Goal: Check status: Check status

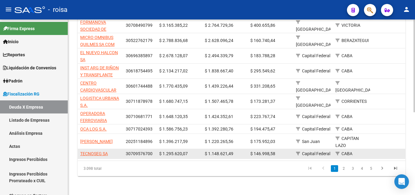
scroll to position [157, 0]
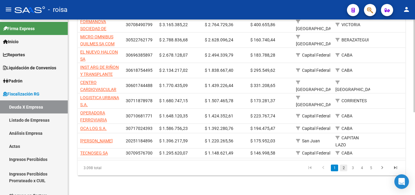
click at [344, 168] on link "2" at bounding box center [343, 167] width 7 height 7
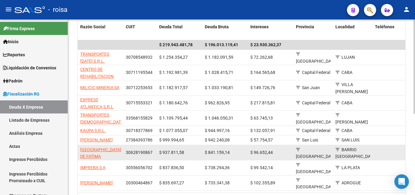
scroll to position [128, 0]
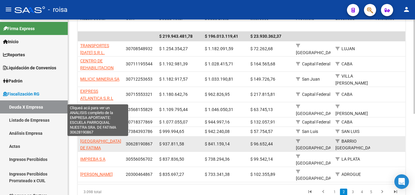
click at [92, 146] on span "[GEOGRAPHIC_DATA][PERSON_NAME]" at bounding box center [101, 145] width 42 height 12
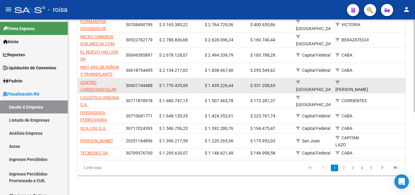
scroll to position [157, 0]
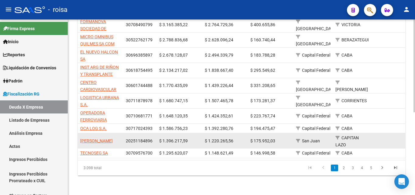
click at [344, 166] on link "2" at bounding box center [343, 167] width 7 height 7
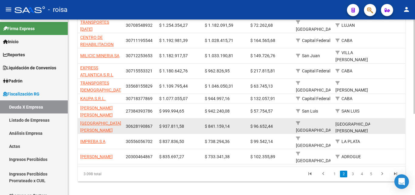
scroll to position [8, 0]
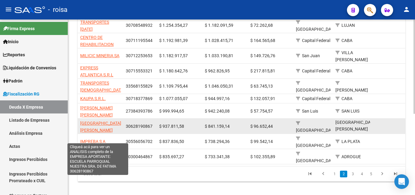
click at [98, 121] on span "[GEOGRAPHIC_DATA][PERSON_NAME]" at bounding box center [100, 127] width 41 height 12
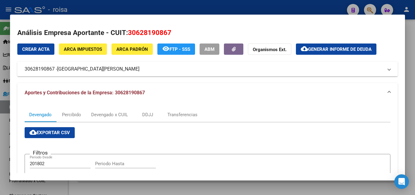
click at [4, 135] on div at bounding box center [207, 97] width 415 height 195
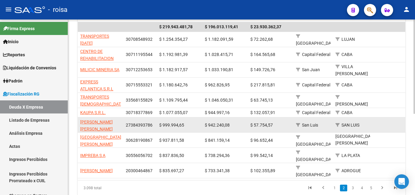
scroll to position [151, 0]
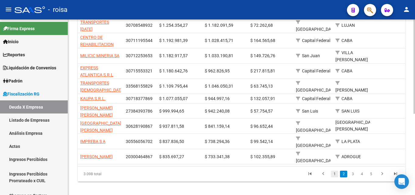
click at [337, 171] on link "1" at bounding box center [334, 174] width 7 height 7
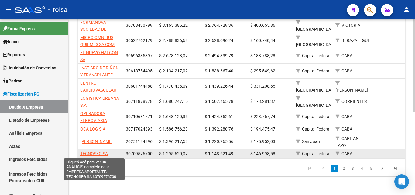
click at [99, 154] on span "TECNOSEG SA" at bounding box center [94, 153] width 28 height 5
type textarea "30709576700"
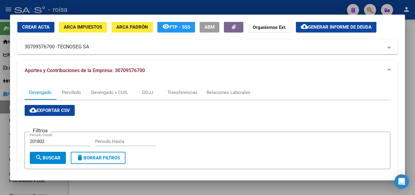
scroll to position [61, 0]
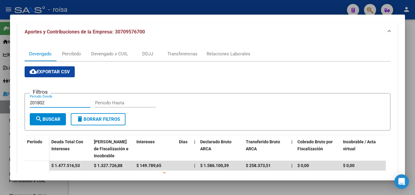
click at [46, 100] on input "201802" at bounding box center [60, 102] width 61 height 5
type input "202501"
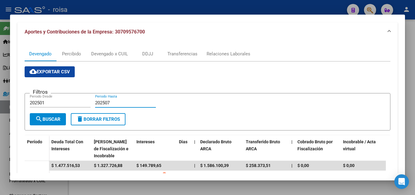
type input "202507"
click at [52, 121] on span "search Buscar" at bounding box center [47, 118] width 25 height 5
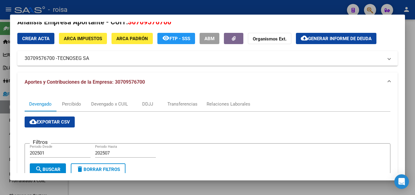
scroll to position [0, 0]
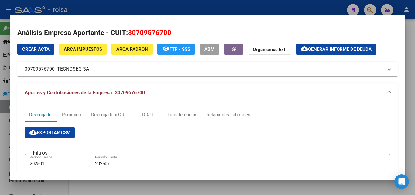
drag, startPoint x: 25, startPoint y: 69, endPoint x: 54, endPoint y: 69, distance: 29.5
click at [54, 69] on mat-expansion-panel-header "30709576700 - TECNOSEG SA" at bounding box center [207, 69] width 381 height 15
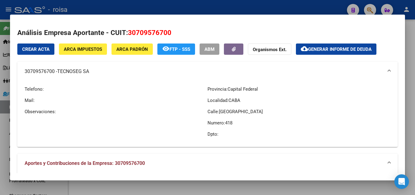
copy mat-panel-title "30709576700"
click at [93, 52] on span "ARCA Impuestos" at bounding box center [83, 49] width 38 height 5
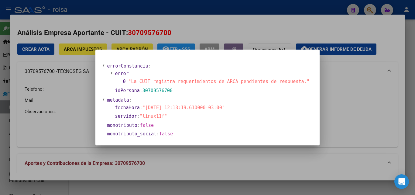
click at [341, 113] on div at bounding box center [207, 97] width 415 height 195
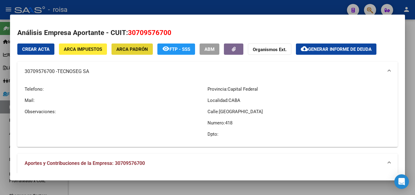
click at [134, 48] on span "ARCA Padrón" at bounding box center [132, 49] width 32 height 5
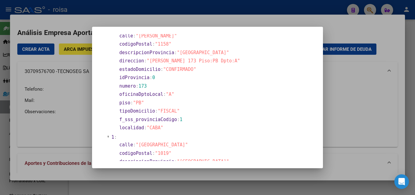
scroll to position [30, 0]
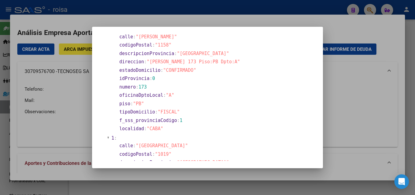
click at [353, 22] on div at bounding box center [207, 97] width 415 height 195
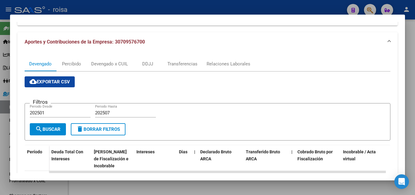
scroll to position [122, 0]
click at [5, 129] on div at bounding box center [207, 97] width 415 height 195
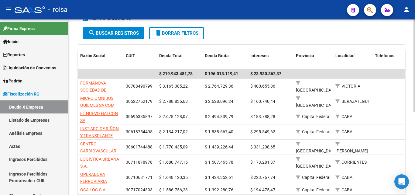
scroll to position [151, 0]
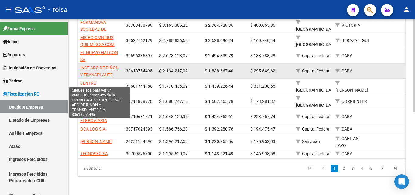
click at [102, 67] on span "INST ARG DE RIÑON Y TRANSPLANTE S.A." at bounding box center [99, 74] width 39 height 19
type textarea "30618754495"
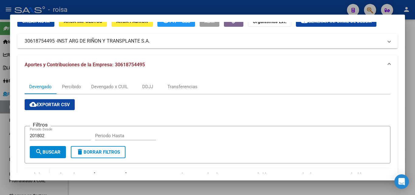
scroll to position [0, 0]
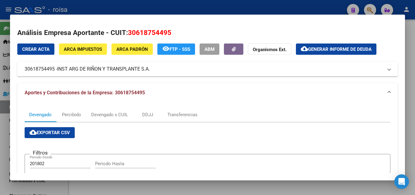
drag, startPoint x: 114, startPoint y: 91, endPoint x: 150, endPoint y: 92, distance: 35.9
click at [150, 92] on mat-panel-title "Aportes y Contribuciones de la Empresa: 30618754495" at bounding box center [204, 92] width 359 height 7
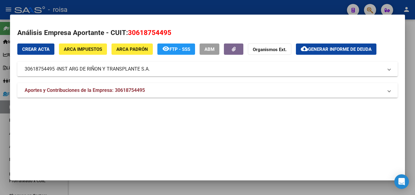
copy span "30618754495"
click at [95, 50] on span "ARCA Impuestos" at bounding box center [83, 49] width 38 height 5
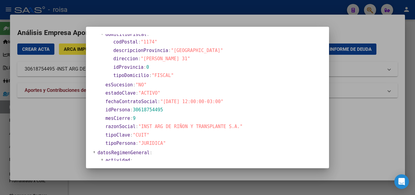
scroll to position [30, 0]
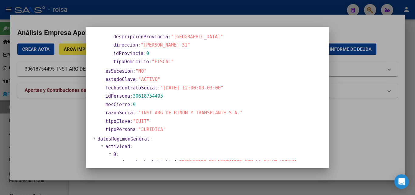
click at [53, 144] on div at bounding box center [207, 97] width 415 height 195
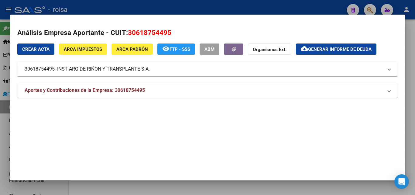
drag, startPoint x: 3, startPoint y: 127, endPoint x: 15, endPoint y: 126, distance: 11.6
click at [4, 127] on div at bounding box center [207, 97] width 415 height 195
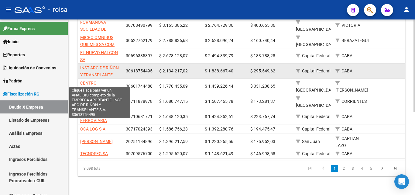
click at [101, 67] on span "INST ARG DE RIÑON Y TRANSPLANTE S.A." at bounding box center [99, 74] width 39 height 19
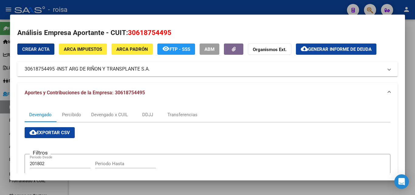
scroll to position [61, 0]
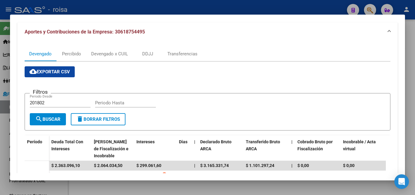
click at [50, 103] on input "201802" at bounding box center [60, 102] width 61 height 5
type input "202501"
type input "202507"
click at [53, 121] on span "search Buscar" at bounding box center [47, 118] width 25 height 5
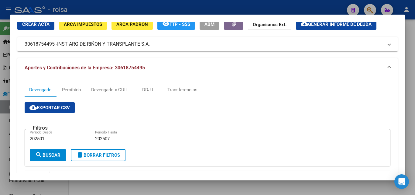
scroll to position [0, 0]
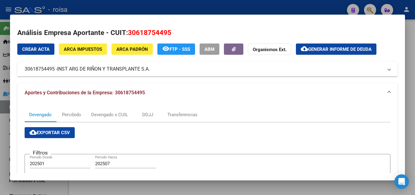
click at [344, 50] on span "Generar informe de deuda" at bounding box center [340, 49] width 64 height 5
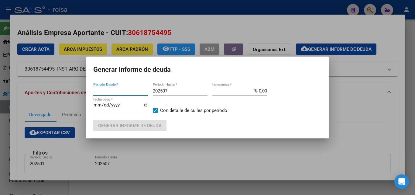
type input "201802"
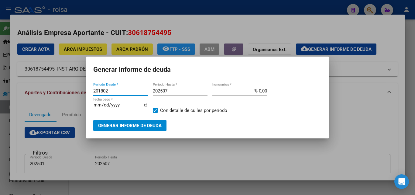
click at [120, 89] on input "201802" at bounding box center [120, 90] width 55 height 5
type input "202501"
click at [258, 90] on input "% 0,00" at bounding box center [240, 90] width 55 height 5
type input "% 10,00"
click at [144, 127] on span "Generar informe de deuda" at bounding box center [130, 125] width 64 height 5
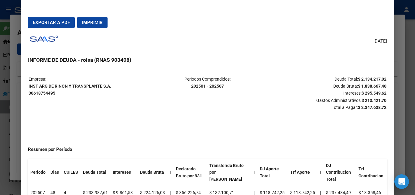
click at [57, 22] on span "Exportar a PDF" at bounding box center [51, 22] width 37 height 5
drag, startPoint x: 27, startPoint y: 85, endPoint x: 114, endPoint y: 87, distance: 86.4
click at [114, 87] on mat-dialog-content "Empresa: INST ARG DE RIÑON Y TRANSPLANTE S.A. 30618754495 Periodos Comprendidos…" at bounding box center [208, 139] width 374 height 140
drag, startPoint x: 29, startPoint y: 85, endPoint x: 112, endPoint y: 85, distance: 83.3
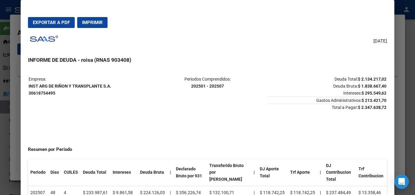
click at [112, 85] on p "Empresa: INST ARG DE RIÑON Y TRANSPLANTE S.A. 30618754495" at bounding box center [88, 86] width 119 height 21
copy strong "INST ARG DE RIÑON Y TRANSPLANTE S.A."
drag, startPoint x: 43, startPoint y: 92, endPoint x: 50, endPoint y: 92, distance: 7.0
click at [50, 92] on mat-dialog-content "Empresa: INST ARG DE RIÑON Y TRANSPLANTE S.A. 30618754495 Periodos Comprendidos…" at bounding box center [208, 139] width 374 height 140
click at [85, 106] on td "Empresa: INST ARG DE RIÑON Y TRANSPLANTE S.A. 30618754495" at bounding box center [88, 93] width 119 height 35
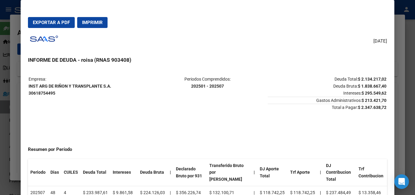
drag, startPoint x: 27, startPoint y: 93, endPoint x: 59, endPoint y: 93, distance: 32.2
click at [59, 93] on mat-dialog-content "Empresa: INST ARG DE RIÑON Y TRANSPLANTE S.A. 30618754495 Periodos Comprendidos…" at bounding box center [208, 139] width 374 height 140
drag, startPoint x: 48, startPoint y: 93, endPoint x: 63, endPoint y: 93, distance: 14.9
click at [63, 93] on mat-dialog-content "Empresa: INST ARG DE RIÑON Y TRANSPLANTE S.A. 30618754495 Periodos Comprendidos…" at bounding box center [208, 139] width 374 height 140
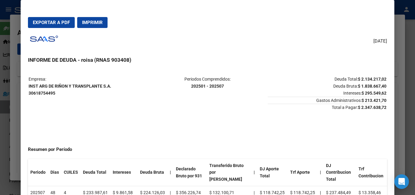
drag, startPoint x: 29, startPoint y: 91, endPoint x: 60, endPoint y: 94, distance: 31.4
click at [60, 94] on p "Empresa: INST ARG DE RIÑON Y TRANSPLANTE S.A. 30618754495" at bounding box center [88, 86] width 119 height 21
copy strong "30618754495"
click at [15, 126] on div at bounding box center [207, 97] width 415 height 195
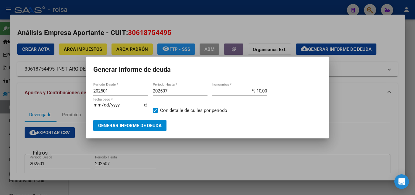
drag, startPoint x: 207, startPoint y: 158, endPoint x: 216, endPoint y: 157, distance: 8.9
click at [207, 157] on div at bounding box center [207, 97] width 415 height 195
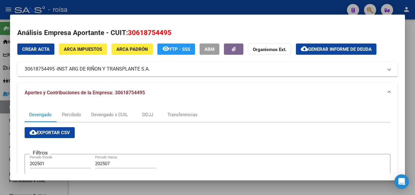
click at [114, 50] on button "ARCA Padrón" at bounding box center [132, 48] width 41 height 11
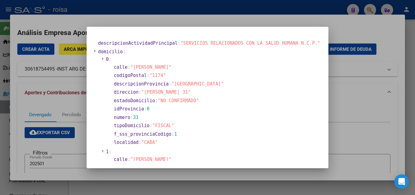
drag, startPoint x: 149, startPoint y: 92, endPoint x: 201, endPoint y: 95, distance: 52.4
click at [189, 94] on span ""[PERSON_NAME] 31"" at bounding box center [166, 91] width 50 height 5
click at [206, 95] on section "direccion : "[PERSON_NAME] 31"" at bounding box center [216, 92] width 205 height 7
drag, startPoint x: 150, startPoint y: 92, endPoint x: 187, endPoint y: 93, distance: 36.8
click at [187, 93] on span ""[PERSON_NAME] 31"" at bounding box center [166, 91] width 50 height 5
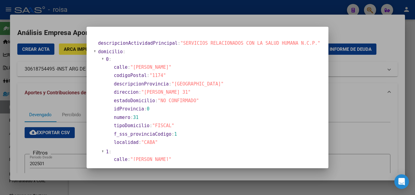
copy span "[PERSON_NAME] 31"
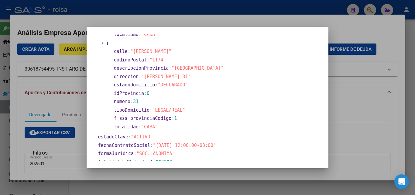
scroll to position [122, 0]
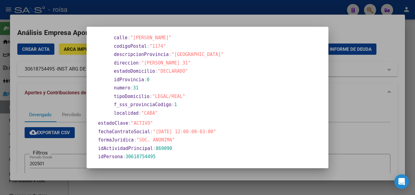
click at [350, 129] on div at bounding box center [207, 97] width 415 height 195
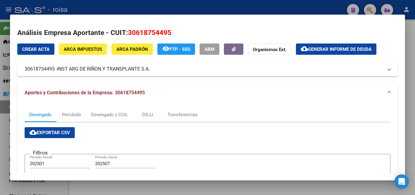
click at [5, 125] on div at bounding box center [207, 97] width 415 height 195
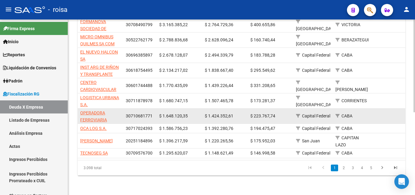
scroll to position [157, 0]
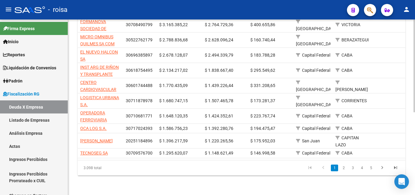
click at [342, 167] on link "2" at bounding box center [343, 167] width 7 height 7
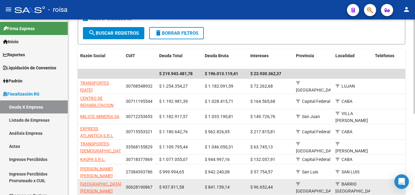
scroll to position [121, 0]
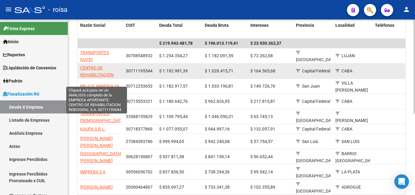
click at [95, 69] on span "CENTRO DE REHABILITACION REBIOGRAL S.A." at bounding box center [96, 74] width 33 height 19
type textarea "30711195544"
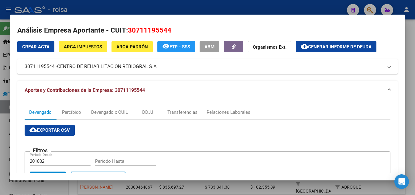
scroll to position [0, 0]
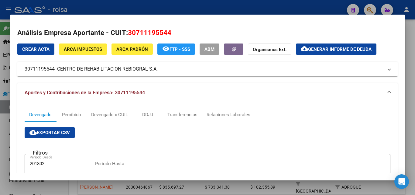
drag, startPoint x: 58, startPoint y: 69, endPoint x: 157, endPoint y: 71, distance: 98.8
click at [158, 70] on span "CENTRO DE REHABILITACION REBIOGRAL S.A." at bounding box center [107, 68] width 101 height 7
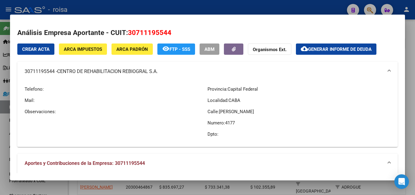
copy span "CENTRO DE REHABILITACION REBIOGRAL S.A"
click at [148, 112] on p "Observaciones:" at bounding box center [116, 111] width 183 height 7
click at [127, 51] on span "ARCA Padrón" at bounding box center [132, 49] width 32 height 5
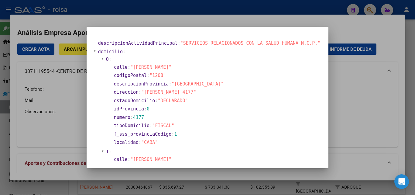
drag, startPoint x: 361, startPoint y: 123, endPoint x: 360, endPoint y: 120, distance: 3.1
click at [361, 123] on div at bounding box center [207, 97] width 415 height 195
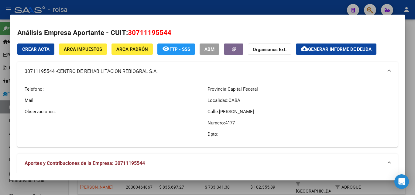
drag, startPoint x: 58, startPoint y: 73, endPoint x: 160, endPoint y: 72, distance: 101.6
click at [160, 72] on mat-panel-title "30711195544 - CENTRO DE REHABILITACION REBIOGRAL S.A." at bounding box center [204, 71] width 359 height 7
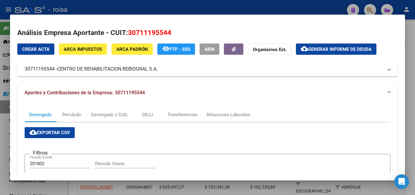
copy mat-panel-title "30711195544 - CENTRO DE REHABILITACION REBIOGRAL S.A."
drag, startPoint x: 23, startPoint y: 69, endPoint x: 55, endPoint y: 68, distance: 31.9
click at [55, 68] on mat-expansion-panel-header "30711195544 - CENTRO DE REHABILITACION REBIOGRAL S.A." at bounding box center [207, 69] width 381 height 15
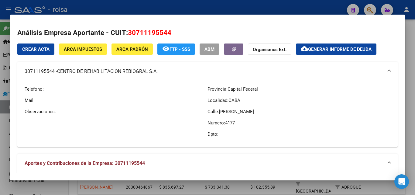
copy mat-panel-title "30711195544"
drag, startPoint x: 217, startPoint y: 111, endPoint x: 260, endPoint y: 111, distance: 42.9
click at [260, 111] on p "Calle: [PERSON_NAME]" at bounding box center [299, 111] width 183 height 7
copy span "[PERSON_NAME]"
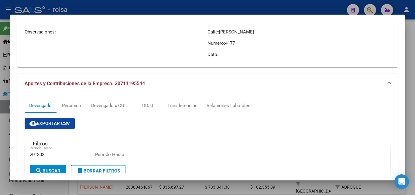
scroll to position [122, 0]
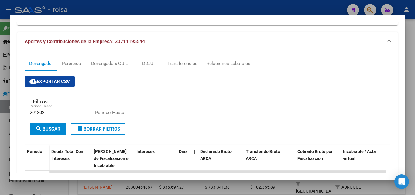
click at [48, 113] on input "201802" at bounding box center [60, 112] width 61 height 5
type input "202501"
type input "202507"
click at [50, 128] on span "search Buscar" at bounding box center [47, 128] width 25 height 5
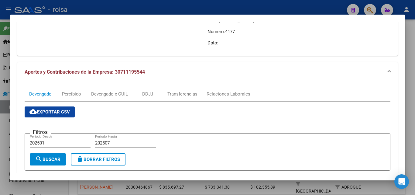
scroll to position [0, 0]
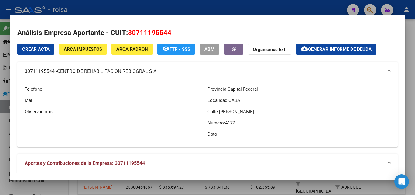
click at [354, 49] on span "Generar informe de deuda" at bounding box center [340, 49] width 64 height 5
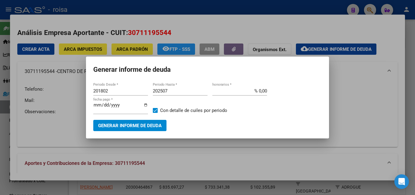
click at [115, 88] on div "201802 Periodo Desde *" at bounding box center [120, 90] width 55 height 9
type input "202501"
click at [258, 89] on input "% 0,00" at bounding box center [240, 90] width 55 height 5
type input "% 10,00"
click at [141, 125] on span "Generar informe de deuda" at bounding box center [130, 125] width 64 height 5
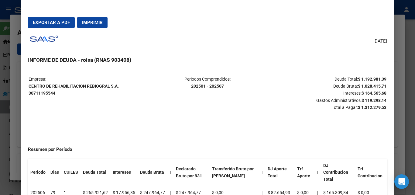
click at [360, 56] on h3 "INFORME DE DEUDA - roisa (RNAS 903408)" at bounding box center [207, 60] width 359 height 8
click at [57, 22] on span "Exportar a PDF" at bounding box center [51, 22] width 37 height 5
click at [19, 125] on div at bounding box center [207, 97] width 415 height 195
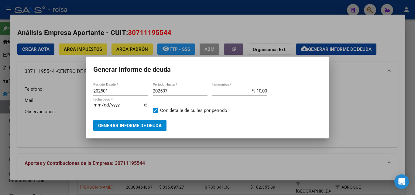
click at [354, 141] on div at bounding box center [207, 97] width 415 height 195
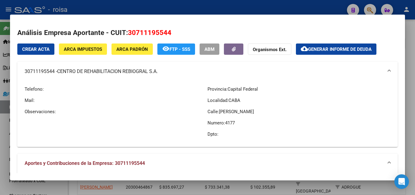
click at [48, 72] on mat-panel-title "30711195544 - CENTRO DE REHABILITACION REBIOGRAL S.A." at bounding box center [204, 71] width 359 height 7
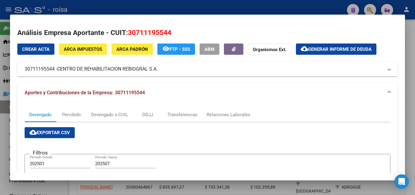
drag, startPoint x: 24, startPoint y: 69, endPoint x: 54, endPoint y: 69, distance: 30.1
click at [54, 69] on mat-expansion-panel-header "30711195544 - CENTRO DE REHABILITACION REBIOGRAL S.A." at bounding box center [207, 69] width 381 height 15
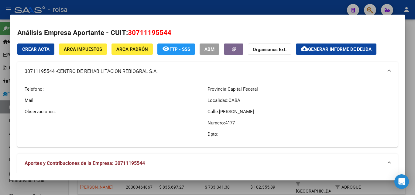
copy mat-panel-title "30711195544"
click at [5, 151] on div at bounding box center [207, 97] width 415 height 195
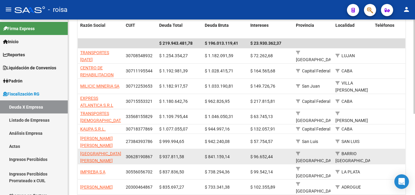
scroll to position [151, 0]
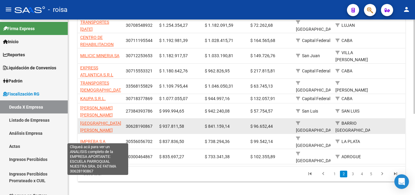
click at [93, 121] on span "[GEOGRAPHIC_DATA][PERSON_NAME]" at bounding box center [100, 127] width 41 height 12
type textarea "30628190867"
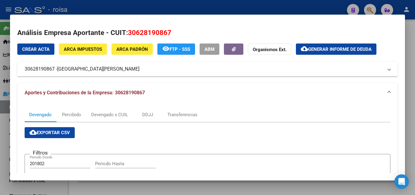
drag, startPoint x: 24, startPoint y: 69, endPoint x: 168, endPoint y: 71, distance: 143.8
click at [168, 71] on mat-expansion-panel-header "30628190867 - [GEOGRAPHIC_DATA][PERSON_NAME]" at bounding box center [207, 69] width 381 height 15
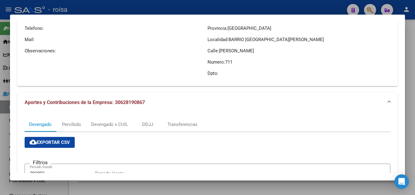
scroll to position [0, 0]
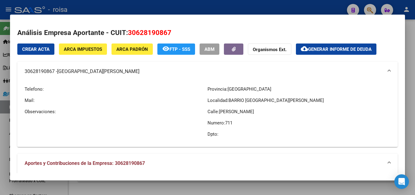
click at [135, 51] on span "ARCA Padrón" at bounding box center [132, 49] width 32 height 5
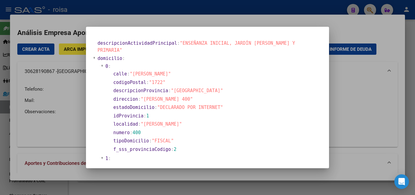
click at [362, 128] on div at bounding box center [207, 97] width 415 height 195
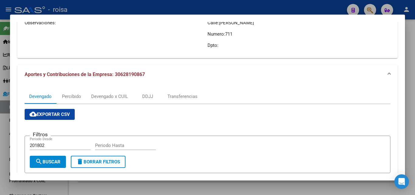
scroll to position [122, 0]
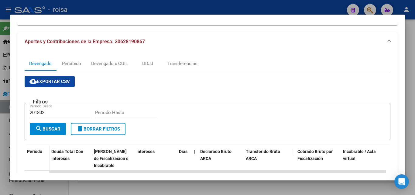
click at [47, 112] on input "201802" at bounding box center [60, 112] width 61 height 5
type input "202501"
type input "202507"
click at [52, 129] on span "search Buscar" at bounding box center [47, 128] width 25 height 5
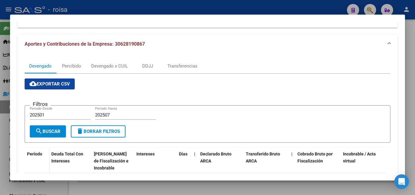
scroll to position [92, 0]
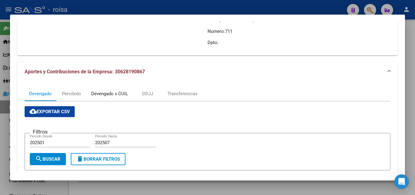
click at [110, 95] on div "Devengado x CUIL" at bounding box center [109, 93] width 37 height 7
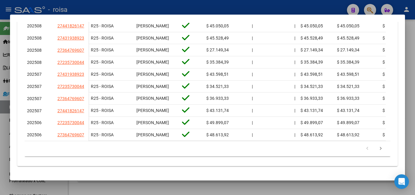
scroll to position [304, 0]
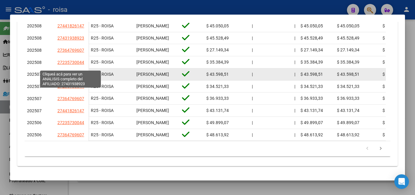
click at [69, 72] on span "27431938923" at bounding box center [70, 74] width 27 height 5
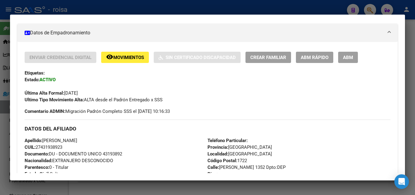
scroll to position [122, 0]
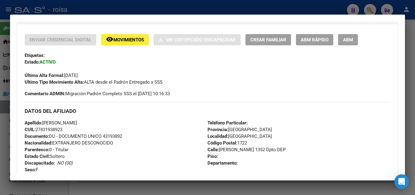
drag, startPoint x: 42, startPoint y: 128, endPoint x: 62, endPoint y: 127, distance: 19.5
click at [62, 127] on span "CUIL: 27431938923" at bounding box center [44, 129] width 38 height 5
drag, startPoint x: 2, startPoint y: 125, endPoint x: 62, endPoint y: 123, distance: 60.5
click at [2, 124] on div at bounding box center [207, 97] width 415 height 195
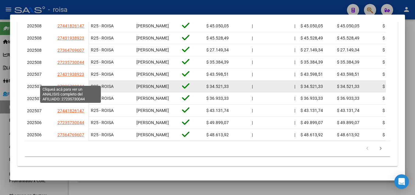
click at [68, 84] on span "27235730044" at bounding box center [70, 86] width 27 height 5
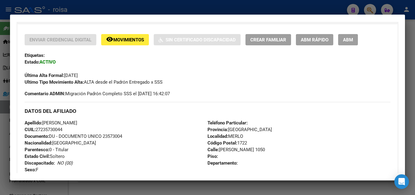
drag, startPoint x: 41, startPoint y: 129, endPoint x: 62, endPoint y: 128, distance: 20.4
click at [62, 128] on span "CUIL: 27235730044" at bounding box center [44, 129] width 38 height 5
click at [5, 124] on div at bounding box center [207, 97] width 415 height 195
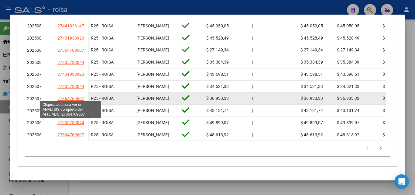
click at [72, 96] on span "27364769607" at bounding box center [70, 98] width 27 height 5
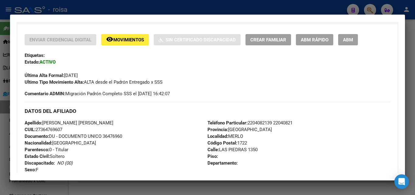
drag, startPoint x: 41, startPoint y: 129, endPoint x: 62, endPoint y: 129, distance: 21.3
click at [62, 129] on span "CUIL: 27364769607" at bounding box center [44, 129] width 38 height 5
click at [4, 134] on div at bounding box center [207, 97] width 415 height 195
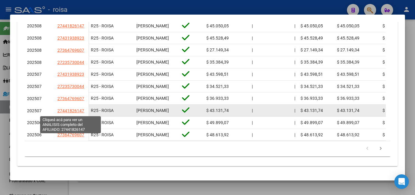
click at [67, 111] on span "27441826147" at bounding box center [70, 110] width 27 height 5
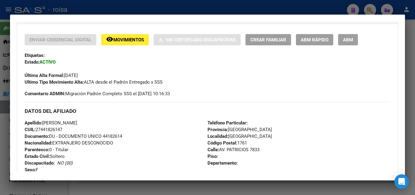
scroll to position [152, 0]
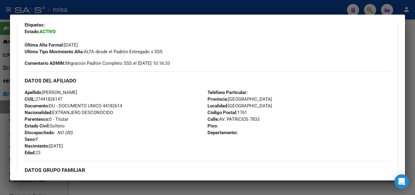
drag, startPoint x: 41, startPoint y: 98, endPoint x: 62, endPoint y: 98, distance: 21.3
click at [62, 98] on span "CUIL: 27441826147" at bounding box center [44, 98] width 38 height 5
drag, startPoint x: 4, startPoint y: 127, endPoint x: 22, endPoint y: 123, distance: 19.0
click at [8, 125] on div at bounding box center [207, 97] width 415 height 195
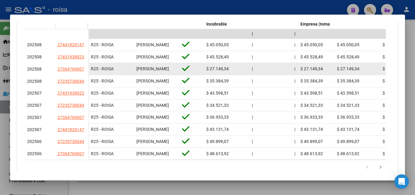
scroll to position [257, 0]
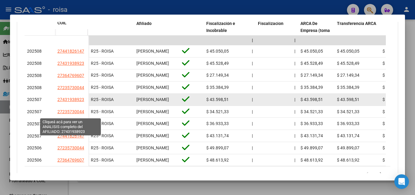
click at [71, 102] on span "27431938923" at bounding box center [70, 99] width 27 height 5
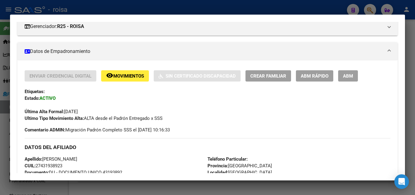
scroll to position [122, 0]
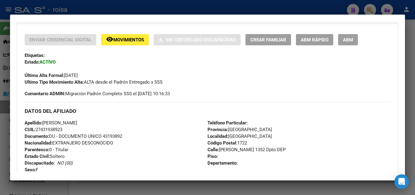
drag, startPoint x: 37, startPoint y: 128, endPoint x: 69, endPoint y: 129, distance: 32.5
click at [69, 129] on div "Apellido: [PERSON_NAME]: 27431938923 Documento: DU - DOCUMENTO UNICO 43193892 N…" at bounding box center [116, 152] width 183 height 67
click at [6, 154] on div at bounding box center [207, 97] width 415 height 195
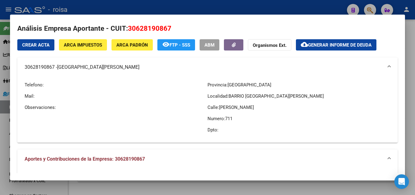
scroll to position [0, 0]
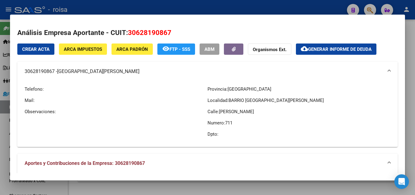
drag, startPoint x: 23, startPoint y: 71, endPoint x: 168, endPoint y: 72, distance: 145.0
click at [168, 72] on mat-expansion-panel-header "30628190867 - [GEOGRAPHIC_DATA][PERSON_NAME]" at bounding box center [207, 71] width 381 height 19
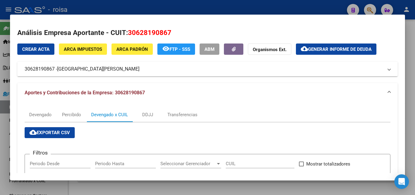
click at [206, 71] on mat-panel-title "30628190867 - [GEOGRAPHIC_DATA][PERSON_NAME]" at bounding box center [204, 68] width 359 height 7
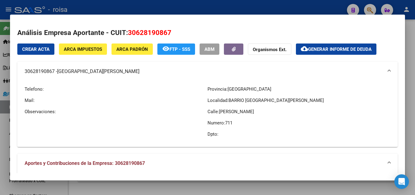
drag, startPoint x: 58, startPoint y: 71, endPoint x: 168, endPoint y: 74, distance: 109.8
click at [140, 74] on span "[GEOGRAPHIC_DATA][PERSON_NAME]" at bounding box center [98, 71] width 82 height 7
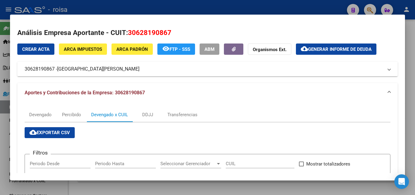
click at [48, 69] on mat-panel-title "30628190867 - [GEOGRAPHIC_DATA][PERSON_NAME]" at bounding box center [204, 68] width 359 height 7
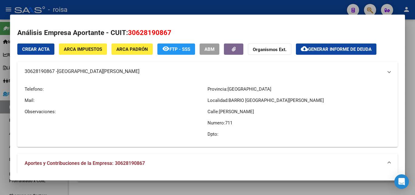
click at [48, 69] on mat-panel-title "30628190867 - [GEOGRAPHIC_DATA][PERSON_NAME]" at bounding box center [204, 71] width 359 height 7
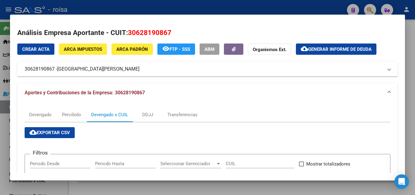
click at [5, 129] on div at bounding box center [207, 97] width 415 height 195
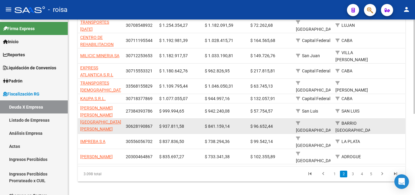
scroll to position [15, 0]
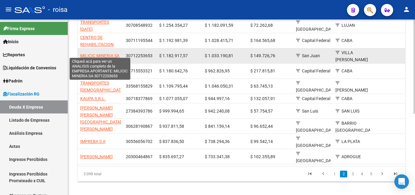
click at [109, 53] on span "MILICIC MINERIA SA" at bounding box center [99, 55] width 39 height 5
type textarea "30712253653"
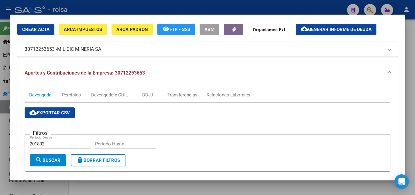
scroll to position [30, 0]
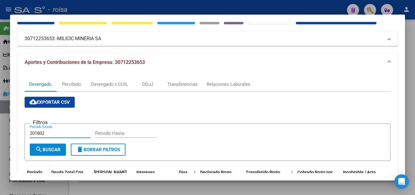
click at [46, 133] on input "201802" at bounding box center [60, 132] width 61 height 5
type input "202501"
type input "202507"
click at [46, 151] on span "search Buscar" at bounding box center [47, 149] width 25 height 5
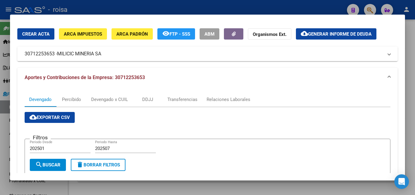
scroll to position [15, 0]
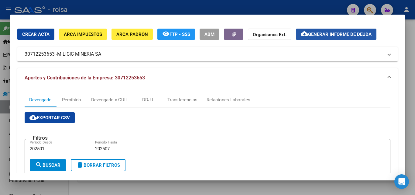
click at [341, 35] on span "Generar informe de deuda" at bounding box center [340, 34] width 64 height 5
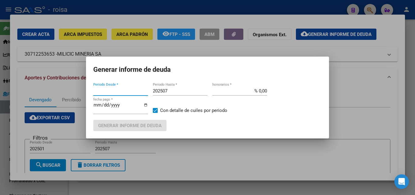
type input "201802"
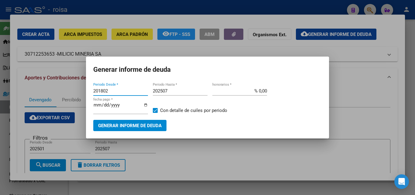
click at [117, 91] on input "201802" at bounding box center [120, 90] width 55 height 5
type input "202501"
click at [258, 89] on input "% 0,00" at bounding box center [240, 90] width 55 height 5
type input "% 10,00"
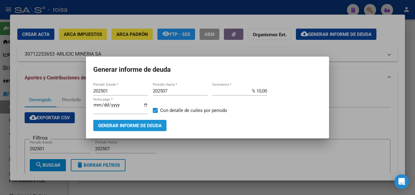
click at [131, 128] on span "Generar informe de deuda" at bounding box center [130, 125] width 64 height 5
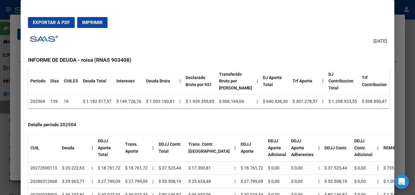
scroll to position [0, 0]
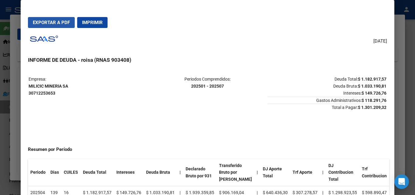
click at [57, 25] on button "Exportar a PDF" at bounding box center [51, 22] width 47 height 11
click at [14, 111] on div at bounding box center [207, 97] width 415 height 195
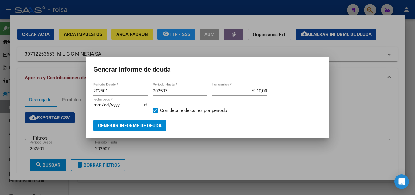
drag, startPoint x: 345, startPoint y: 150, endPoint x: 357, endPoint y: 141, distance: 15.0
click at [345, 150] on div at bounding box center [207, 97] width 415 height 195
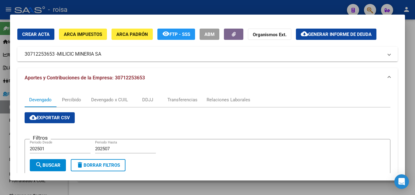
drag, startPoint x: 21, startPoint y: 55, endPoint x: 102, endPoint y: 54, distance: 80.9
click at [102, 54] on mat-expansion-panel-header "30712253653 - MILICIC MINERIA SA" at bounding box center [207, 54] width 381 height 15
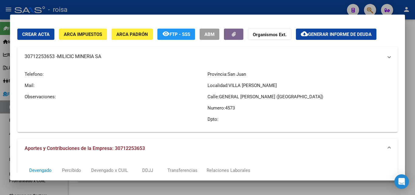
click at [101, 54] on span "MILICIC MINERIA SA" at bounding box center [79, 56] width 44 height 7
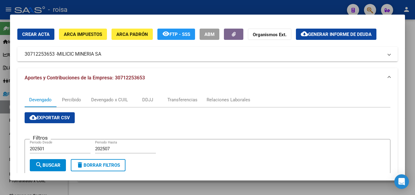
drag, startPoint x: 23, startPoint y: 54, endPoint x: 102, endPoint y: 54, distance: 79.1
click at [102, 54] on mat-expansion-panel-header "30712253653 - MILICIC MINERIA SA" at bounding box center [207, 54] width 381 height 15
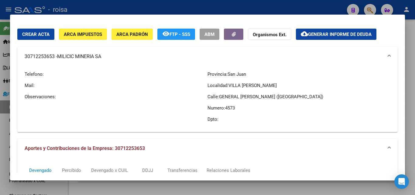
click at [136, 104] on div "Telefono: Mail: Observaciones:" at bounding box center [116, 96] width 183 height 61
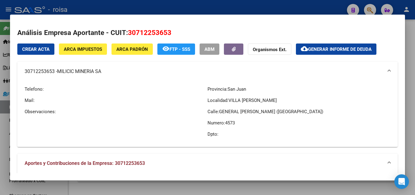
click at [44, 72] on mat-panel-title "30712253653 - MILICIC MINERIA SA" at bounding box center [204, 71] width 359 height 7
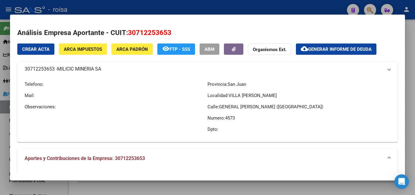
click at [44, 72] on mat-panel-title "30712253653 - MILICIC MINERIA SA" at bounding box center [204, 68] width 359 height 7
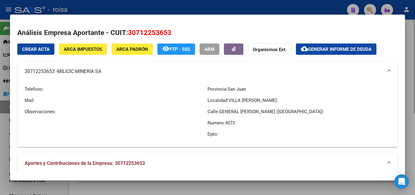
drag, startPoint x: 3, startPoint y: 132, endPoint x: 139, endPoint y: 124, distance: 135.5
click at [4, 131] on div at bounding box center [207, 97] width 415 height 195
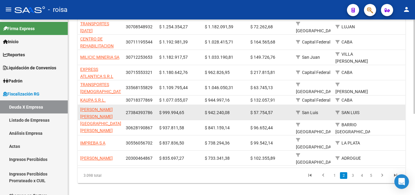
scroll to position [151, 0]
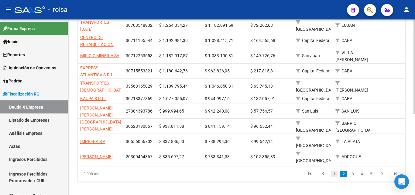
click at [334, 171] on link "1" at bounding box center [334, 174] width 7 height 7
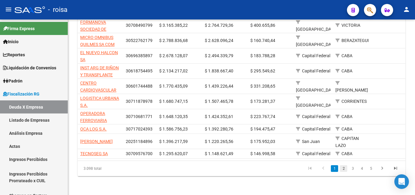
click at [343, 171] on link "2" at bounding box center [343, 168] width 7 height 7
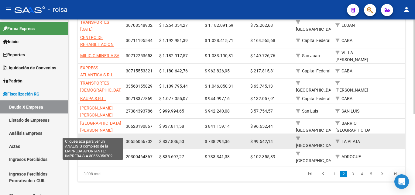
click at [89, 139] on span "IMPREBA S A" at bounding box center [92, 141] width 25 height 5
type textarea "30556056702"
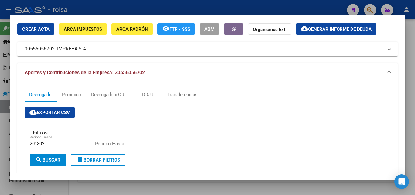
scroll to position [30, 0]
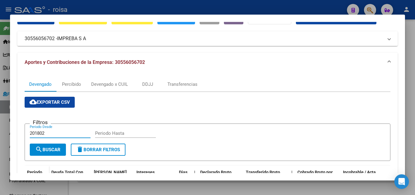
click at [50, 134] on input "201802" at bounding box center [60, 132] width 61 height 5
type input "202501"
click at [122, 131] on input "Periodo Hasta" at bounding box center [125, 132] width 61 height 5
type input "202507"
click at [44, 151] on span "search Buscar" at bounding box center [47, 149] width 25 height 5
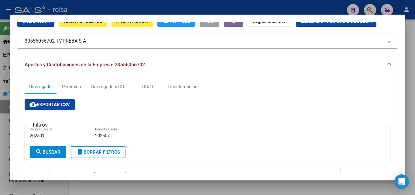
scroll to position [0, 0]
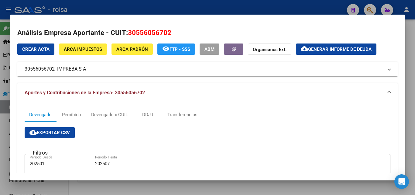
drag, startPoint x: 58, startPoint y: 70, endPoint x: 87, endPoint y: 71, distance: 28.6
click at [86, 71] on span "IMPREBA S A" at bounding box center [71, 68] width 29 height 7
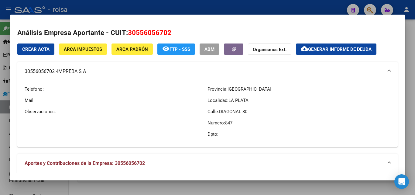
click at [338, 49] on span "Generar informe de deuda" at bounding box center [340, 49] width 64 height 5
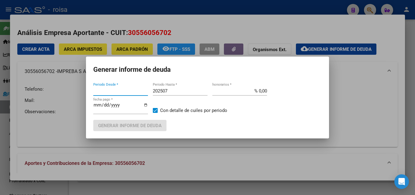
type input "201802"
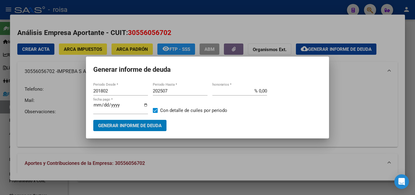
click at [115, 88] on input "201802" at bounding box center [120, 90] width 55 height 5
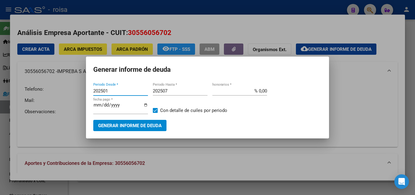
type input "202501"
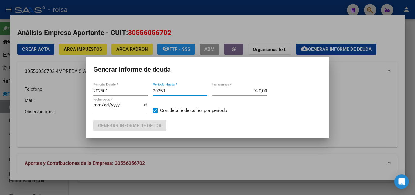
type input "202507"
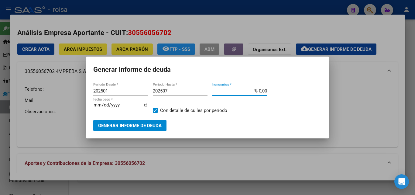
click at [258, 91] on input "% 0,00" at bounding box center [240, 90] width 55 height 5
type input "% 10,00"
click at [126, 127] on span "Generar informe de deuda" at bounding box center [130, 125] width 64 height 5
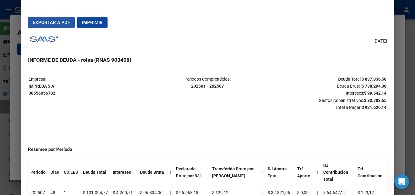
click at [56, 22] on span "Exportar a PDF" at bounding box center [51, 22] width 37 height 5
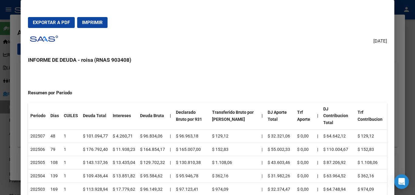
scroll to position [91, 0]
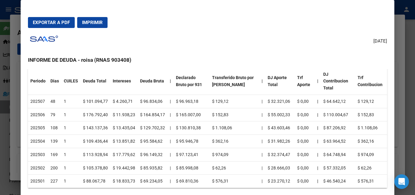
click at [16, 133] on div at bounding box center [207, 97] width 415 height 195
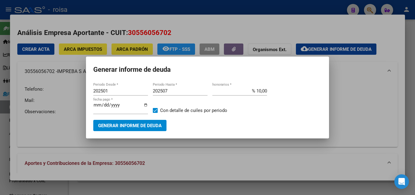
drag, startPoint x: 373, startPoint y: 126, endPoint x: 394, endPoint y: 121, distance: 21.8
click at [374, 128] on div at bounding box center [207, 97] width 415 height 195
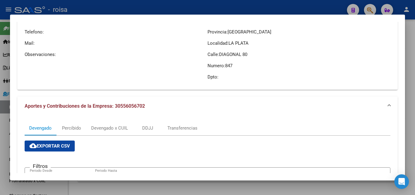
scroll to position [30, 0]
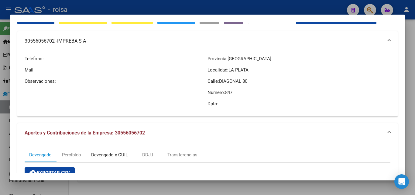
drag, startPoint x: 115, startPoint y: 154, endPoint x: 143, endPoint y: 152, distance: 28.4
click at [115, 153] on div "Devengado x CUIL" at bounding box center [109, 154] width 37 height 7
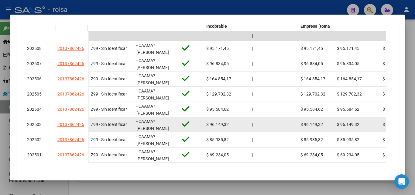
scroll to position [265, 0]
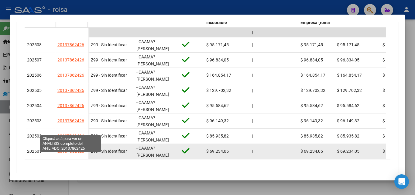
click at [72, 149] on span "20137862426" at bounding box center [70, 151] width 27 height 5
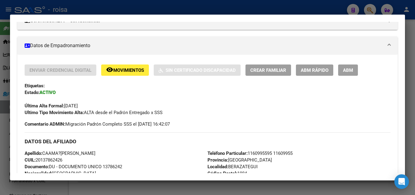
scroll to position [122, 0]
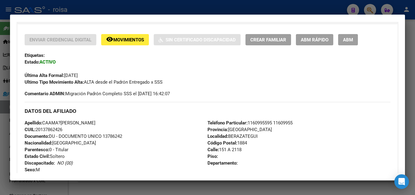
drag, startPoint x: 41, startPoint y: 129, endPoint x: 62, endPoint y: 128, distance: 21.6
click at [62, 128] on span "CUIL: 20137862426" at bounding box center [44, 129] width 38 height 5
click at [5, 125] on div at bounding box center [207, 97] width 415 height 195
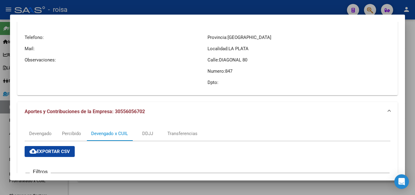
scroll to position [0, 0]
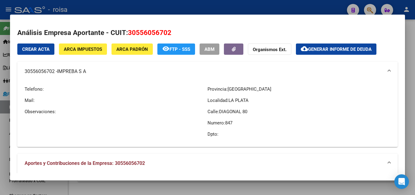
click at [121, 47] on span "ARCA Padrón" at bounding box center [132, 49] width 32 height 5
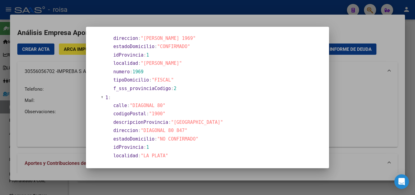
scroll to position [91, 0]
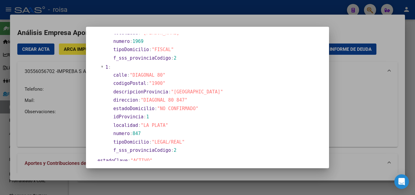
drag, startPoint x: 68, startPoint y: 121, endPoint x: 78, endPoint y: 116, distance: 10.6
click at [69, 119] on div at bounding box center [207, 97] width 415 height 195
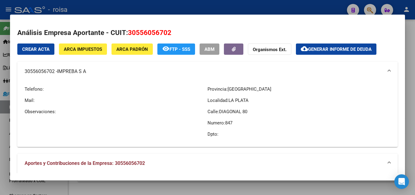
drag, startPoint x: 21, startPoint y: 72, endPoint x: 103, endPoint y: 83, distance: 83.1
click at [92, 72] on mat-expansion-panel-header "30556056702 - IMPREBA S A" at bounding box center [207, 71] width 381 height 19
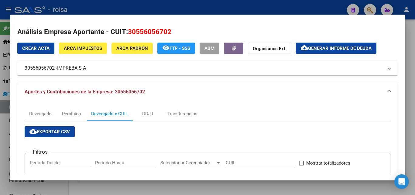
scroll to position [0, 0]
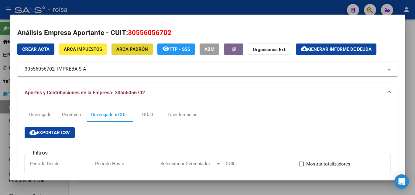
click at [136, 51] on span "ARCA Padrón" at bounding box center [132, 49] width 32 height 5
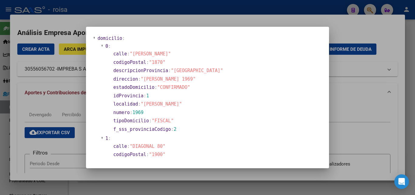
scroll to position [30, 0]
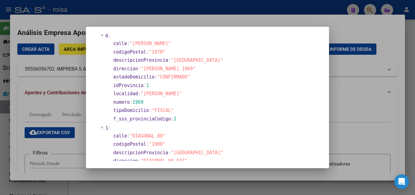
drag, startPoint x: 344, startPoint y: 115, endPoint x: 370, endPoint y: 111, distance: 26.5
click at [344, 115] on div at bounding box center [207, 97] width 415 height 195
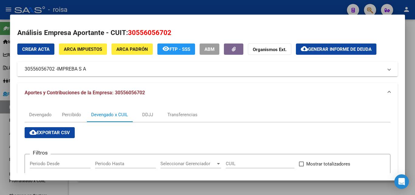
click at [48, 70] on mat-panel-title "30556056702 - IMPREBA S A" at bounding box center [204, 68] width 359 height 7
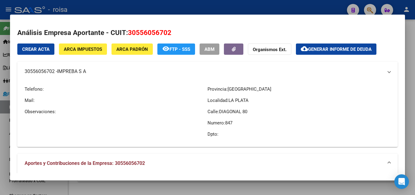
click at [48, 70] on mat-panel-title "30556056702 - IMPREBA S A" at bounding box center [204, 71] width 359 height 7
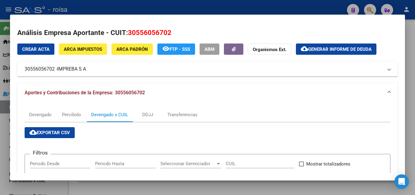
click at [158, 30] on span "30556056702" at bounding box center [149, 33] width 43 height 8
drag, startPoint x: 130, startPoint y: 31, endPoint x: 178, endPoint y: 34, distance: 48.4
click at [178, 34] on h2 "Análisis Empresa Aportante - CUIT: 30556056702" at bounding box center [207, 33] width 381 height 10
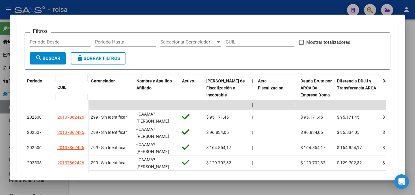
scroll to position [0, 0]
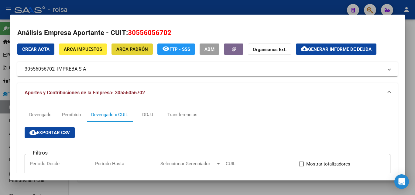
click at [134, 52] on span "ARCA Padrón" at bounding box center [132, 49] width 32 height 5
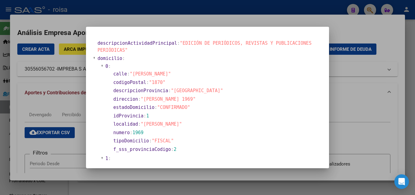
click at [366, 130] on div at bounding box center [207, 97] width 415 height 195
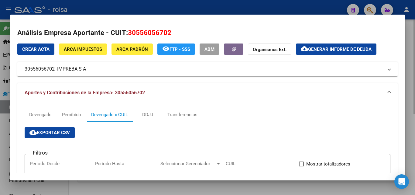
drag, startPoint x: 1, startPoint y: 124, endPoint x: 118, endPoint y: 93, distance: 121.5
click at [3, 124] on div at bounding box center [207, 97] width 415 height 195
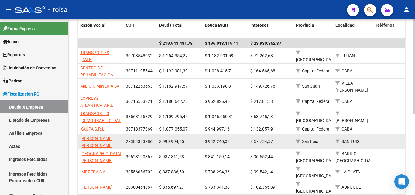
scroll to position [151, 0]
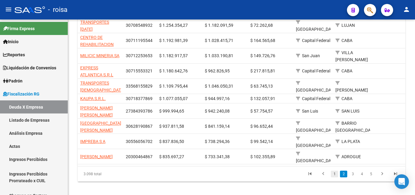
click at [334, 171] on link "1" at bounding box center [334, 174] width 7 height 7
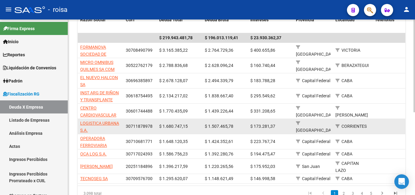
scroll to position [157, 0]
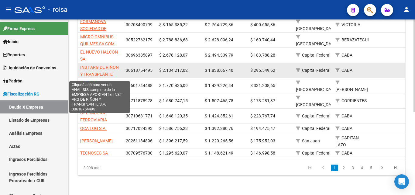
click at [97, 65] on span "INST ARG DE RIÑON Y TRANSPLANTE S.A." at bounding box center [99, 74] width 39 height 19
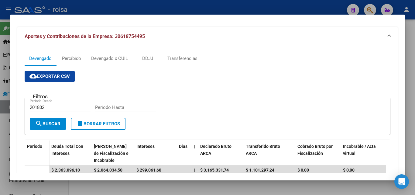
scroll to position [0, 0]
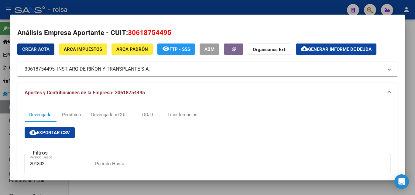
click at [125, 50] on span "ARCA Padrón" at bounding box center [132, 49] width 32 height 5
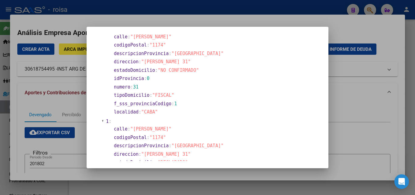
scroll to position [122, 0]
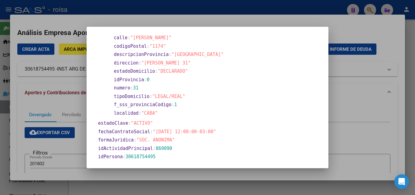
click at [361, 113] on div at bounding box center [207, 97] width 415 height 195
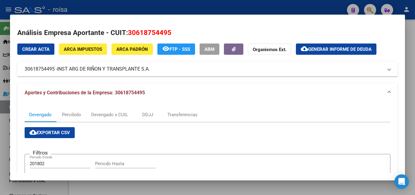
drag, startPoint x: 3, startPoint y: 127, endPoint x: 45, endPoint y: 126, distance: 41.4
click at [3, 126] on div at bounding box center [207, 97] width 415 height 195
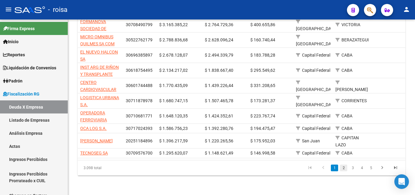
click at [344, 169] on link "2" at bounding box center [343, 167] width 7 height 7
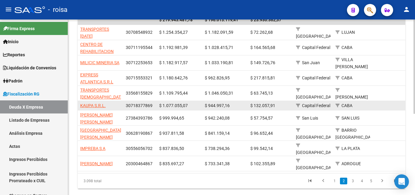
scroll to position [151, 0]
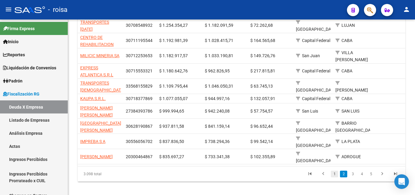
click at [333, 171] on link "1" at bounding box center [334, 174] width 7 height 7
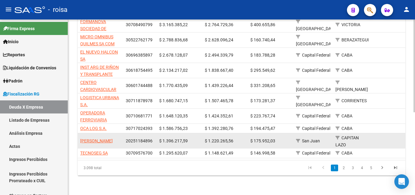
scroll to position [157, 0]
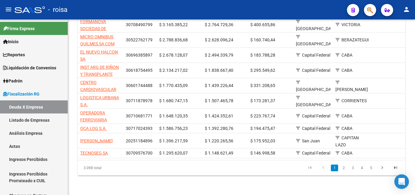
click at [343, 169] on link "2" at bounding box center [343, 167] width 7 height 7
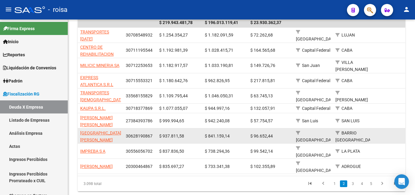
scroll to position [151, 0]
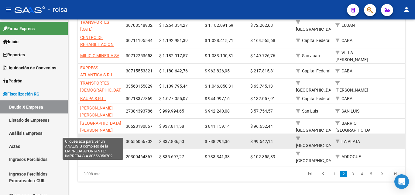
click at [102, 139] on span "IMPREBA S A" at bounding box center [92, 141] width 25 height 5
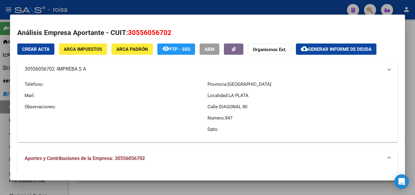
type textarea "30556056702"
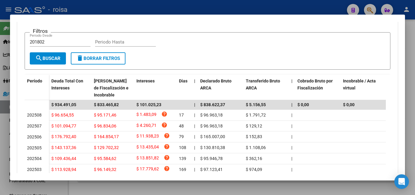
scroll to position [182, 0]
